Goal: Transaction & Acquisition: Purchase product/service

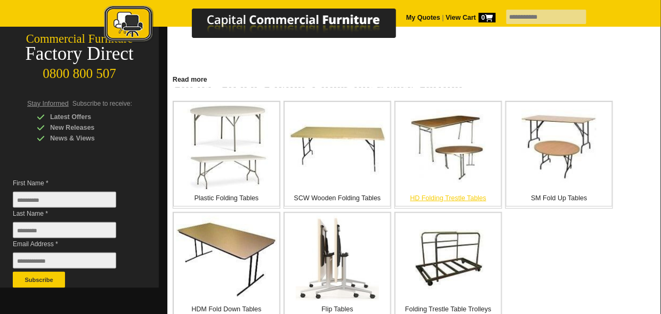
scroll to position [213, 0]
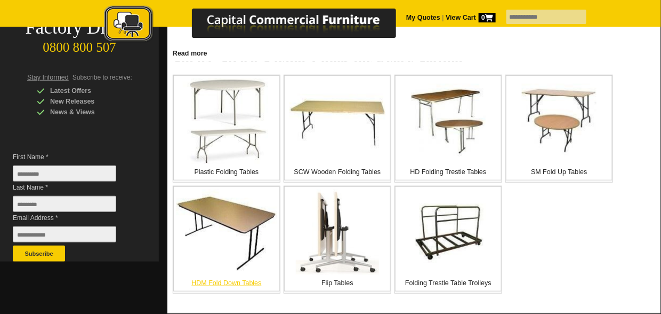
click at [225, 223] on img at bounding box center [227, 231] width 101 height 85
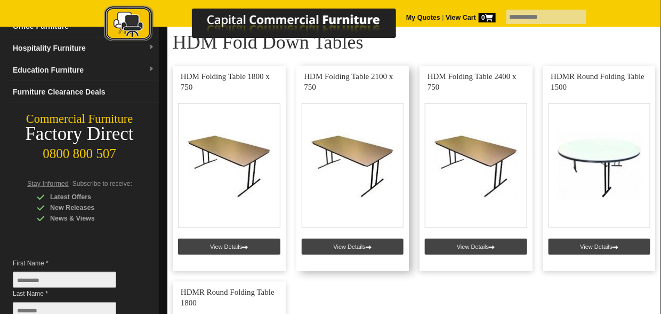
scroll to position [107, 0]
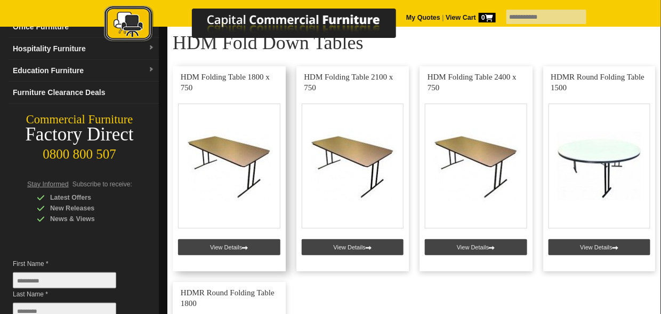
click at [236, 246] on link at bounding box center [229, 168] width 113 height 205
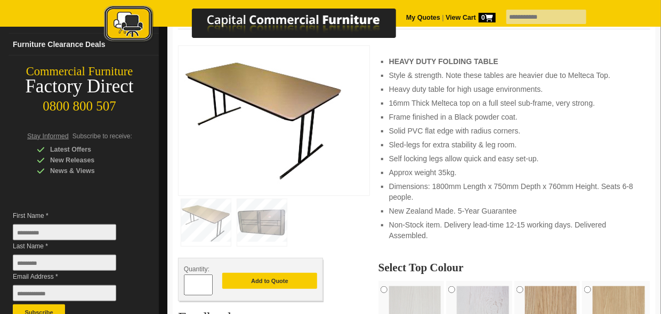
scroll to position [160, 0]
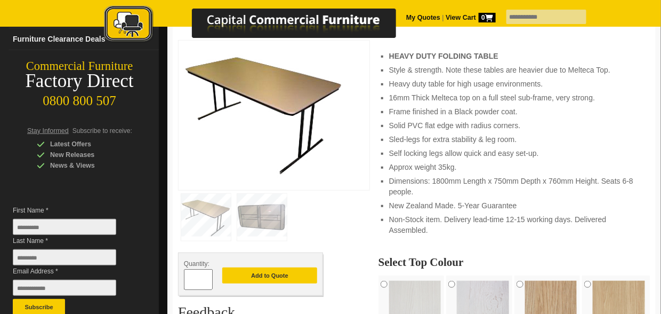
click at [264, 222] on img at bounding box center [262, 217] width 50 height 47
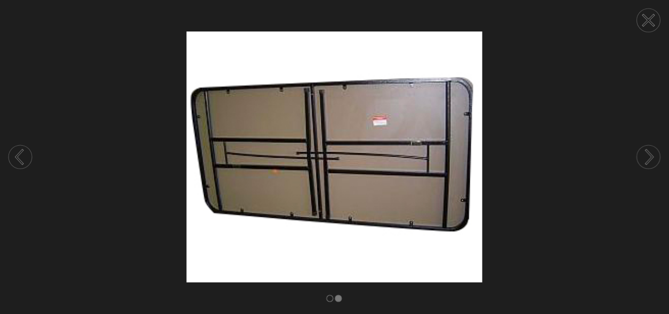
click at [649, 17] on circle at bounding box center [648, 20] width 23 height 23
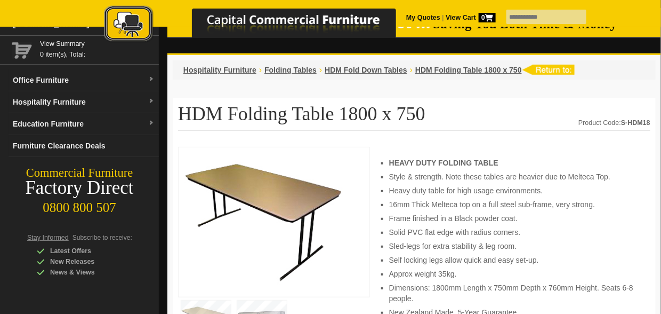
scroll to position [0, 0]
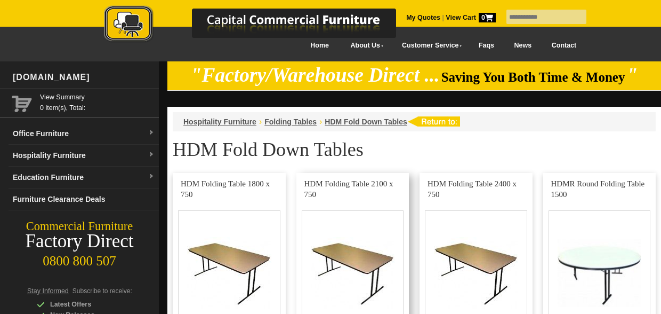
scroll to position [107, 0]
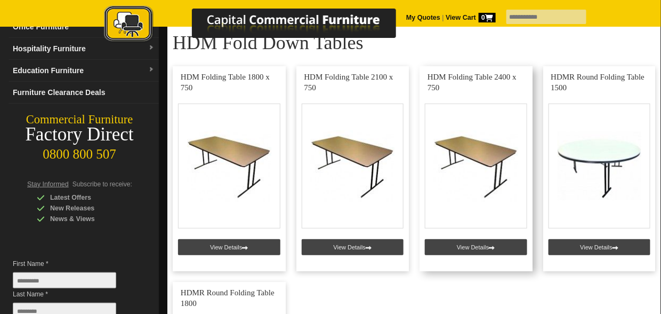
click at [481, 156] on link at bounding box center [476, 168] width 113 height 205
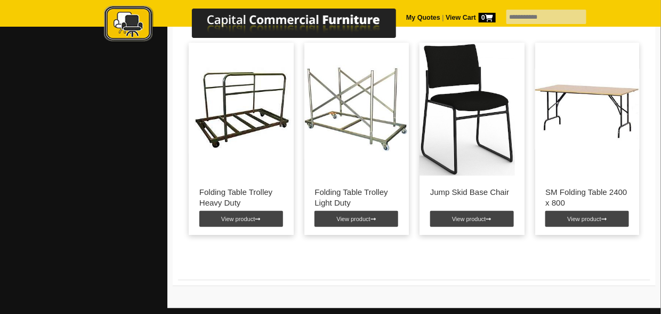
scroll to position [1387, 0]
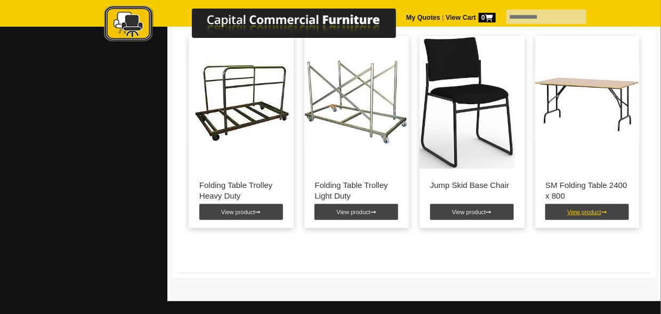
click at [593, 204] on link "View product" at bounding box center [588, 212] width 84 height 16
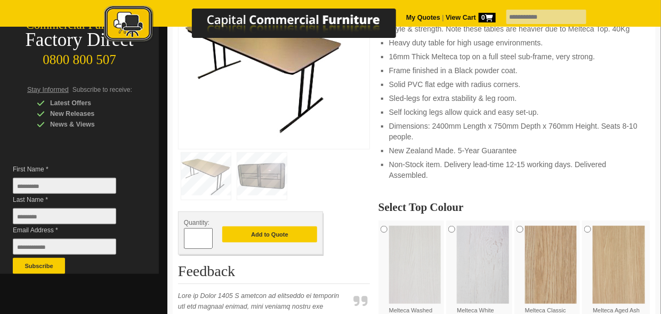
scroll to position [213, 0]
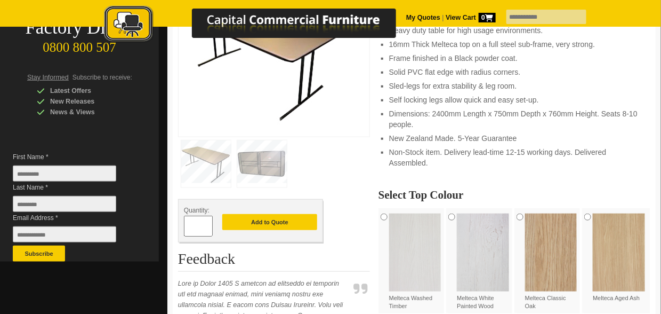
click at [207, 222] on span at bounding box center [208, 222] width 4 height 11
type input "*"
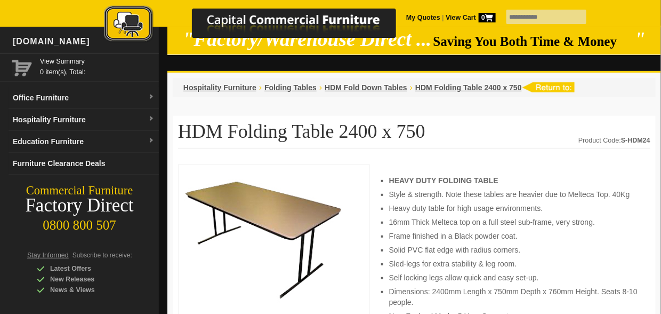
scroll to position [0, 0]
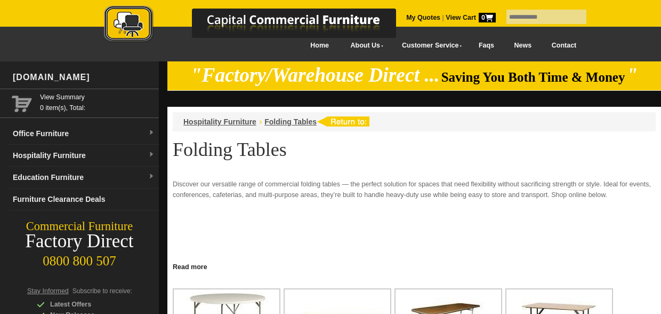
scroll to position [213, 0]
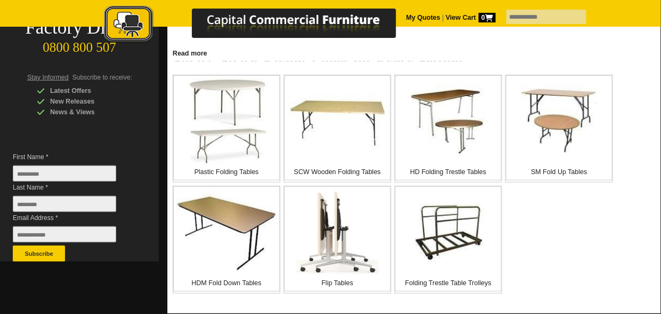
click at [441, 17] on link "My Quotes" at bounding box center [423, 17] width 34 height 7
